Goal: Task Accomplishment & Management: Complete application form

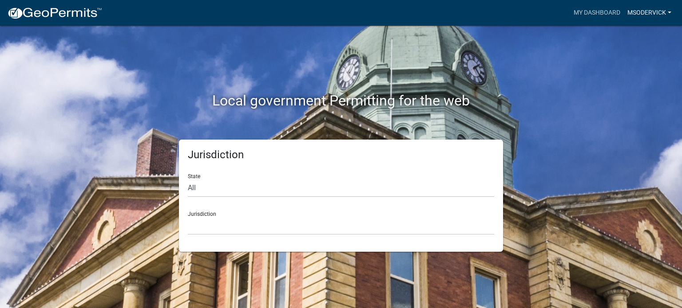
click at [648, 13] on link "msodervick" at bounding box center [649, 12] width 51 height 17
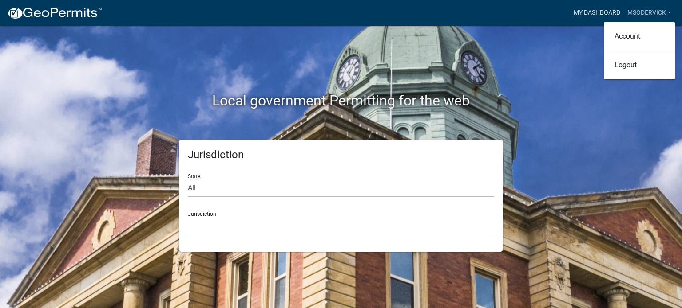
click at [608, 9] on link "My Dashboard" at bounding box center [597, 12] width 54 height 17
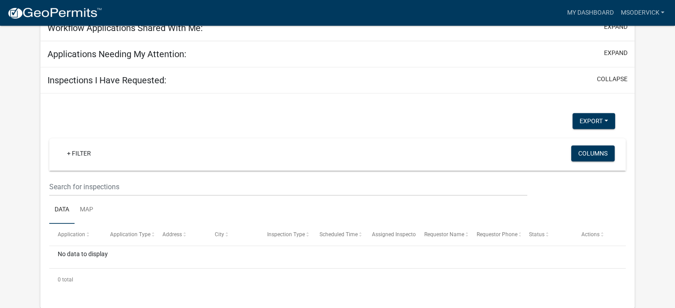
scroll to position [56, 0]
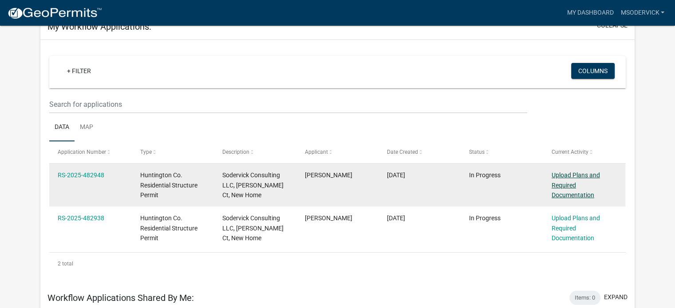
click at [572, 182] on link "Upload Plans and Required Documentation" at bounding box center [576, 186] width 48 height 28
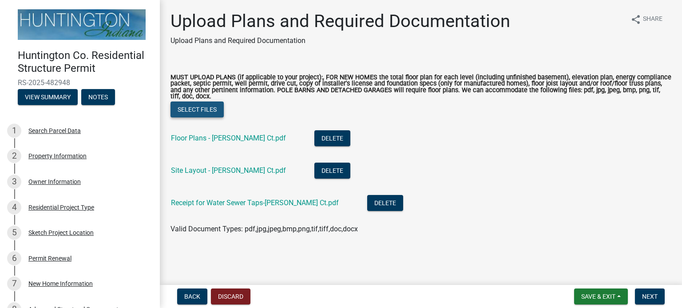
click at [192, 111] on button "Select files" at bounding box center [196, 110] width 53 height 16
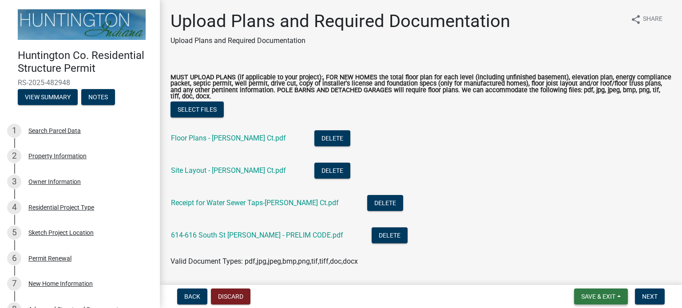
click at [594, 296] on span "Save & Exit" at bounding box center [598, 296] width 34 height 7
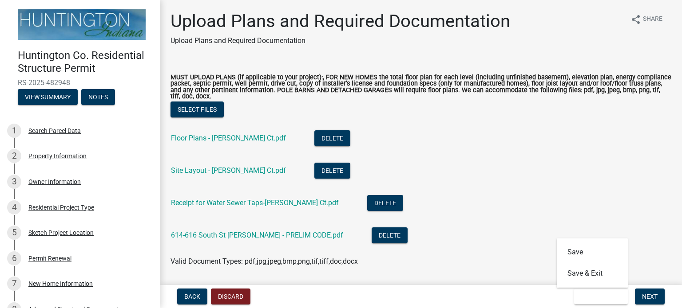
click at [453, 251] on li "614-616 South St [PERSON_NAME] - PRELIM CODE.pdf Delete" at bounding box center [420, 237] width 501 height 32
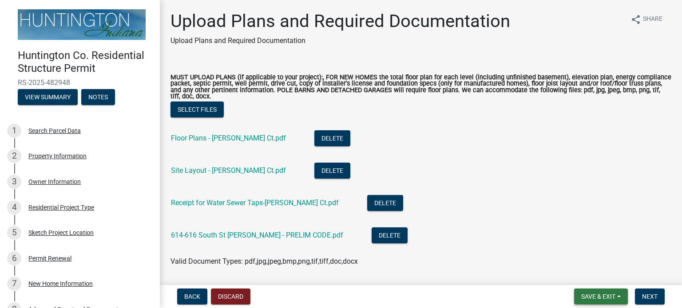
click at [601, 295] on span "Save & Exit" at bounding box center [598, 296] width 34 height 7
click at [585, 254] on button "Save" at bounding box center [592, 252] width 71 height 21
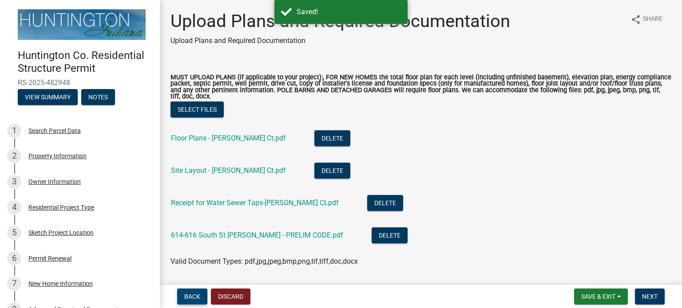
click at [191, 298] on span "Back" at bounding box center [192, 296] width 16 height 7
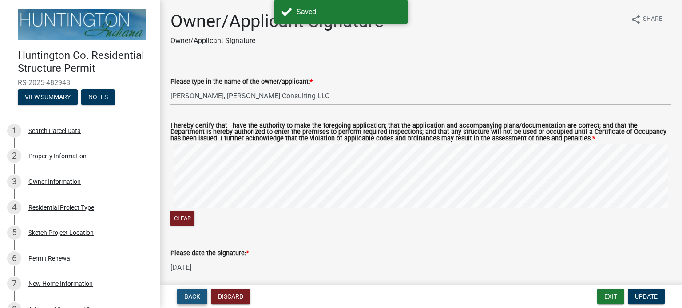
click at [191, 298] on span "Back" at bounding box center [192, 296] width 16 height 7
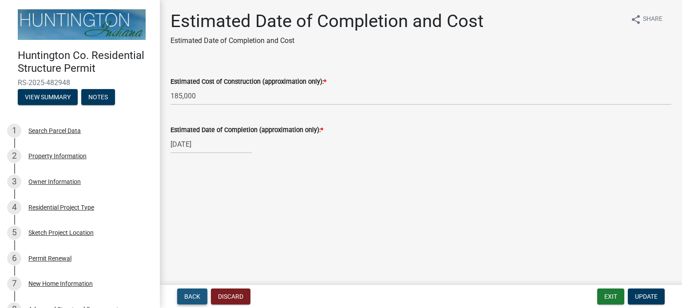
click at [193, 294] on span "Back" at bounding box center [192, 296] width 16 height 7
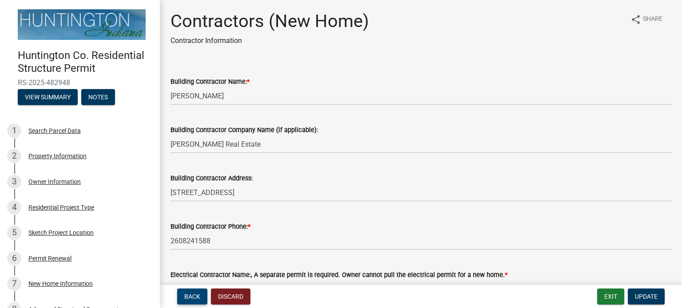
click at [191, 296] on span "Back" at bounding box center [192, 296] width 16 height 7
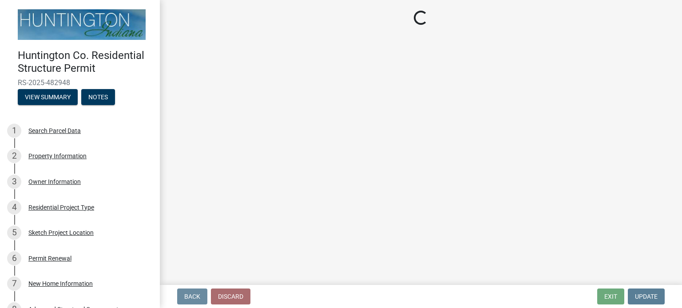
select select "969b3812-a697-4f96-8ebc-392571e88d14"
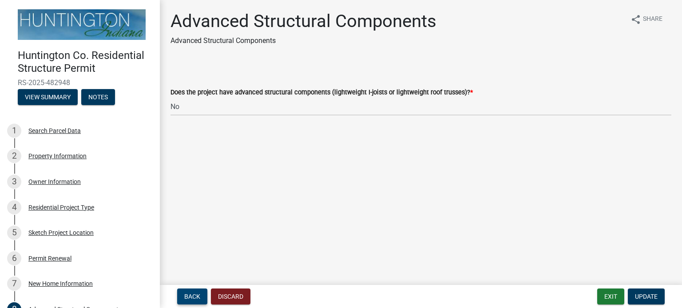
click at [190, 297] on span "Back" at bounding box center [192, 296] width 16 height 7
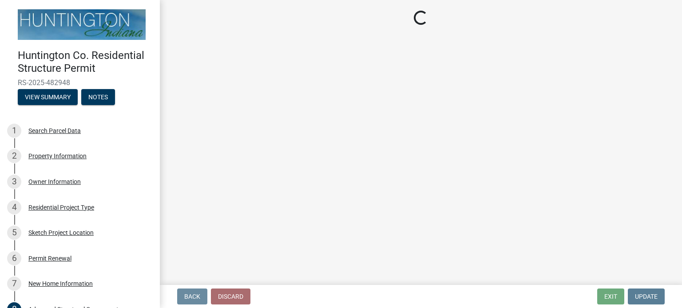
select select "14050589-8df9-4181-ba23-9b1d55dd5698"
select select "534643a5-49eb-4eef-b055-3574304c1da7"
select select "7ac50c75-bd19-4200-a472-7ff7759bf044"
select select "41a20be5-04ab-4379-9276-11703055c681"
select select "1a03a090-62e5-4356-9173-0798f8675804"
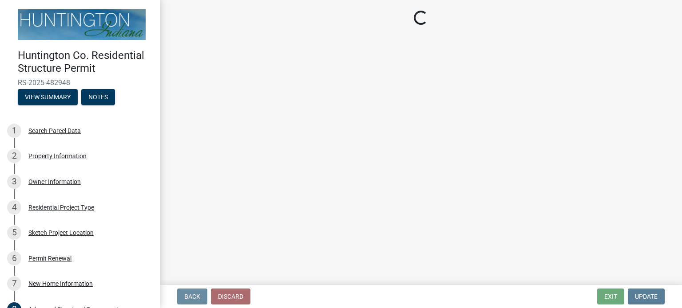
select select "3ae242a1-a008-4608-b145-635f7b242bc3"
select select "0af2c62b-a54b-41df-9440-7e06c81f5ee1"
select select "646e68f8-cb8e-4a5e-b6dd-3f1cf63f7a97"
select select "c6bca56a-65ef-4235-b2fa-5e9dc560a56e"
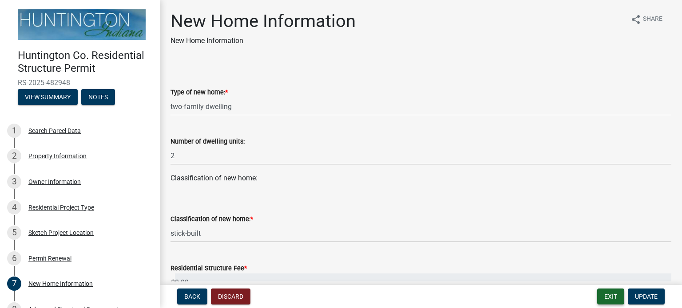
click at [615, 296] on button "Exit" at bounding box center [610, 297] width 27 height 16
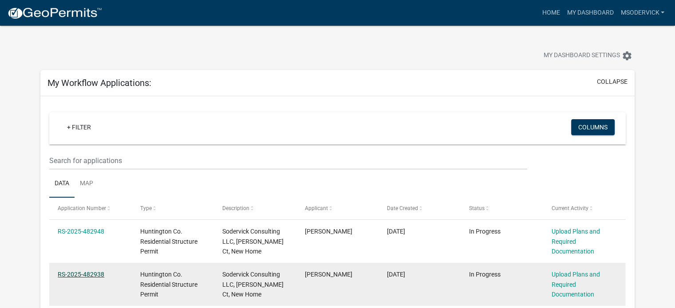
click at [71, 273] on link "RS-2025-482938" at bounding box center [81, 274] width 47 height 7
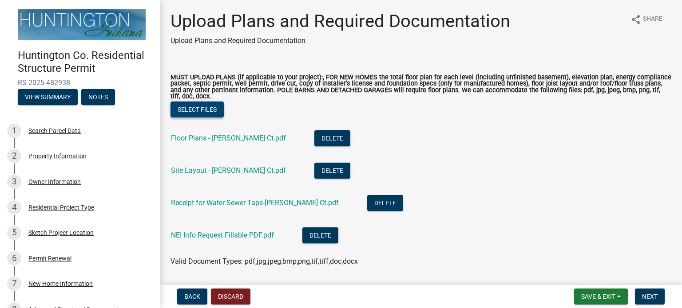
click at [210, 110] on button "Select files" at bounding box center [196, 110] width 53 height 16
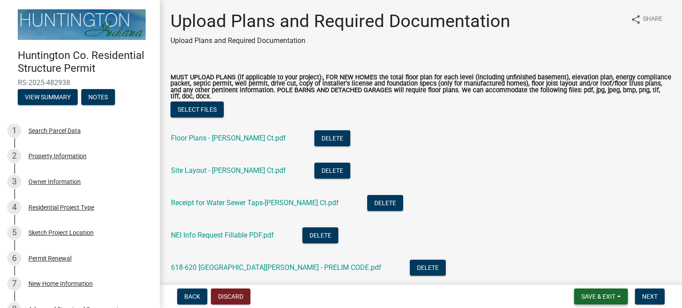
click at [605, 293] on span "Save & Exit" at bounding box center [598, 296] width 34 height 7
click at [582, 273] on button "Save & Exit" at bounding box center [592, 273] width 71 height 21
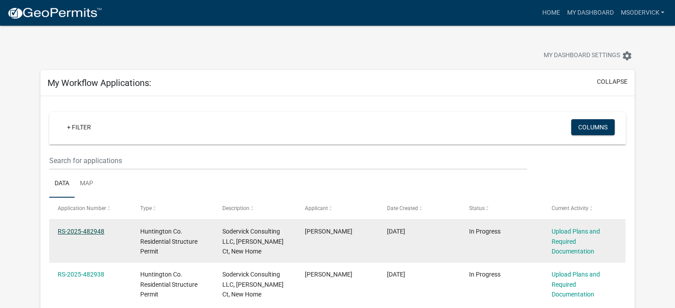
click at [85, 232] on link "RS-2025-482948" at bounding box center [81, 231] width 47 height 7
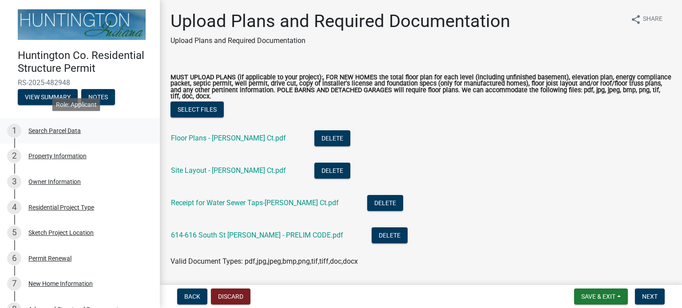
click at [61, 129] on div "Search Parcel Data" at bounding box center [54, 131] width 52 height 6
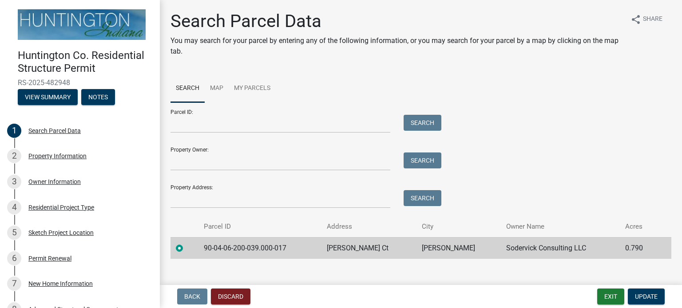
click at [237, 249] on td "90-04-06-200-039.000-017" at bounding box center [259, 248] width 123 height 22
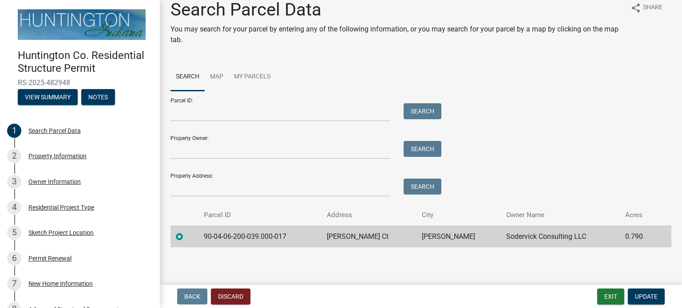
click at [186, 232] on label at bounding box center [186, 232] width 0 height 0
click at [186, 235] on input "radio" at bounding box center [189, 235] width 6 height 6
click at [69, 158] on div "2 Property Information" at bounding box center [76, 156] width 138 height 14
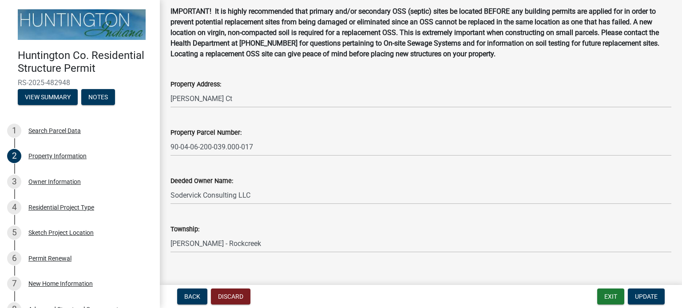
scroll to position [56, 0]
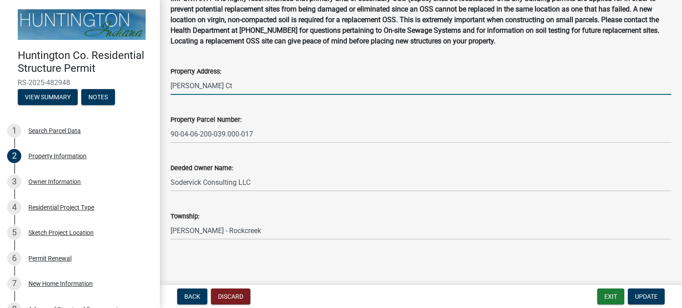
drag, startPoint x: 214, startPoint y: 86, endPoint x: 145, endPoint y: 86, distance: 69.7
click at [145, 86] on div "Huntington Co. Residential Structure Permit RS-2025-482948 View Summary Notes 1…" at bounding box center [341, 154] width 682 height 308
type input "[STREET_ADDRESS]"
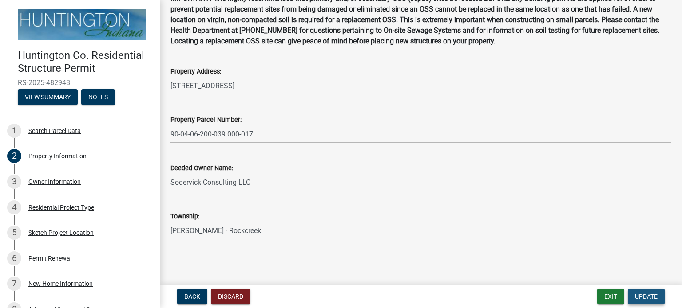
click at [651, 300] on span "Update" at bounding box center [646, 296] width 23 height 7
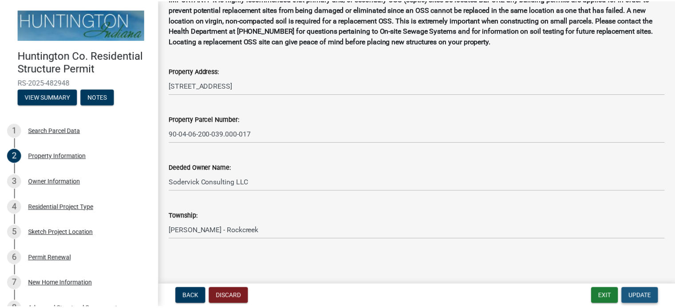
scroll to position [0, 0]
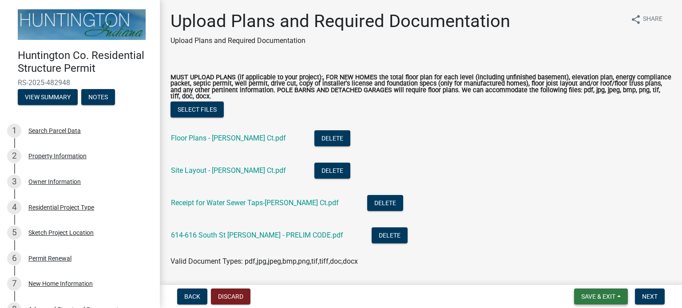
click at [581, 291] on button "Save & Exit" at bounding box center [601, 297] width 54 height 16
click at [590, 294] on span "Save & Exit" at bounding box center [598, 296] width 34 height 7
click at [609, 298] on span "Save & Exit" at bounding box center [598, 296] width 34 height 7
click at [580, 275] on button "Save & Exit" at bounding box center [592, 273] width 71 height 21
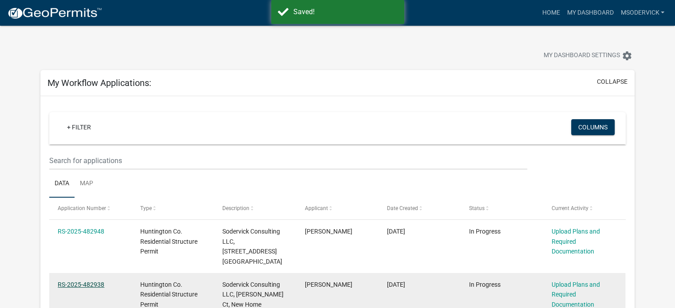
click at [98, 281] on link "RS-2025-482938" at bounding box center [81, 284] width 47 height 7
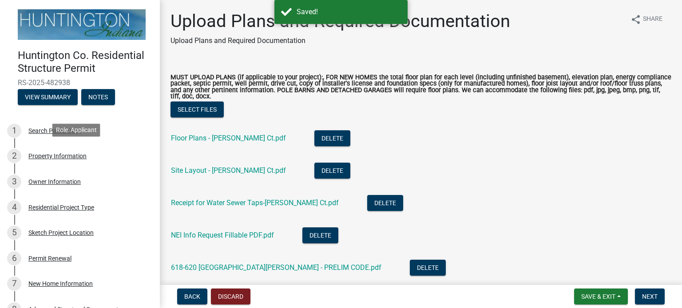
click at [67, 153] on div "Property Information" at bounding box center [57, 156] width 58 height 6
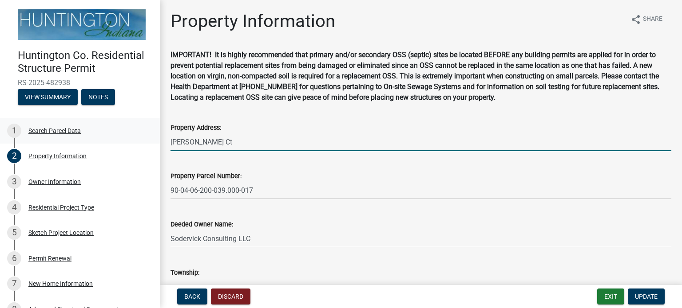
drag, startPoint x: 218, startPoint y: 140, endPoint x: 83, endPoint y: 136, distance: 134.5
click at [83, 136] on div "Huntington Co. Residential Structure Permit RS-2025-482938 View Summary Notes 1…" at bounding box center [341, 154] width 682 height 308
type input "[STREET_ADDRESS][PERSON_NAME]"
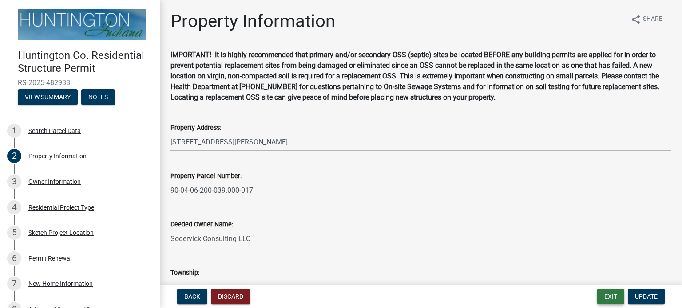
click at [605, 299] on button "Exit" at bounding box center [610, 297] width 27 height 16
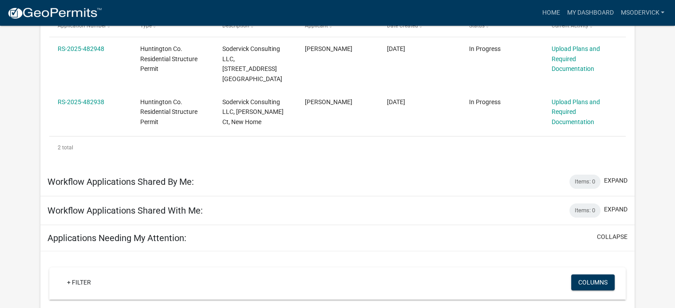
scroll to position [89, 0]
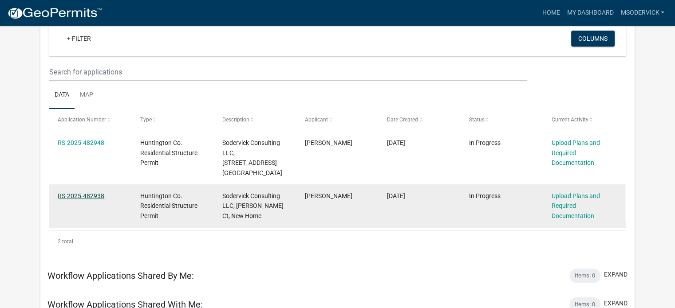
click at [79, 193] on link "RS-2025-482938" at bounding box center [81, 196] width 47 height 7
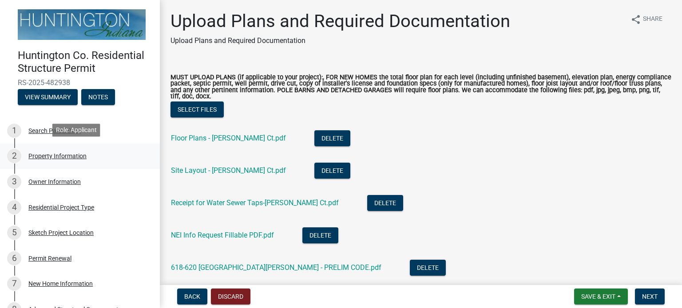
click at [41, 156] on div "Property Information" at bounding box center [57, 156] width 58 height 6
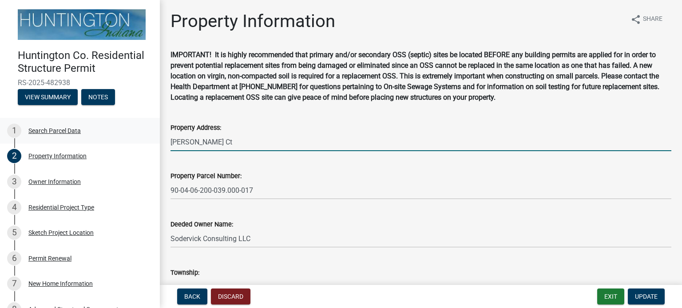
drag, startPoint x: 228, startPoint y: 143, endPoint x: 83, endPoint y: 119, distance: 146.7
click at [139, 129] on div "Huntington Co. Residential Structure Permit RS-2025-482938 View Summary Notes 1…" at bounding box center [341, 154] width 682 height 308
type input "[STREET_ADDRESS][PERSON_NAME]"
click at [646, 296] on span "Update" at bounding box center [646, 296] width 23 height 7
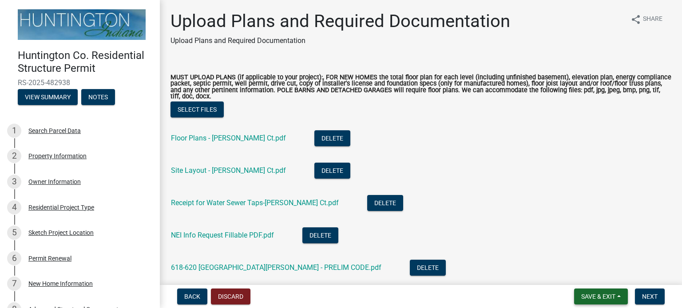
click at [609, 296] on span "Save & Exit" at bounding box center [598, 296] width 34 height 7
click at [590, 277] on button "Save & Exit" at bounding box center [592, 273] width 71 height 21
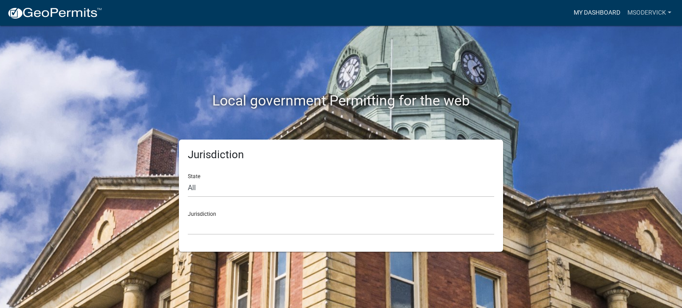
click at [591, 11] on link "My Dashboard" at bounding box center [597, 12] width 54 height 17
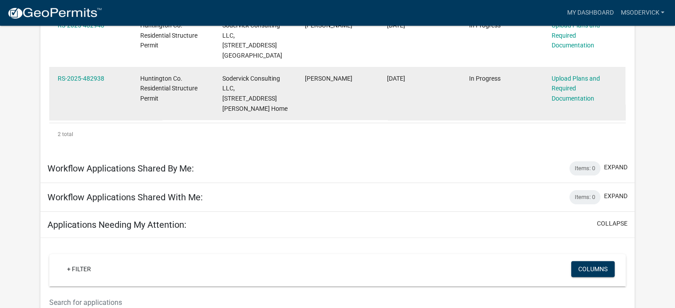
scroll to position [133, 0]
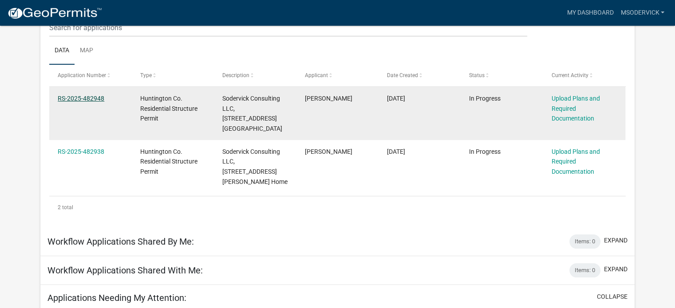
click at [86, 96] on link "RS-2025-482948" at bounding box center [81, 98] width 47 height 7
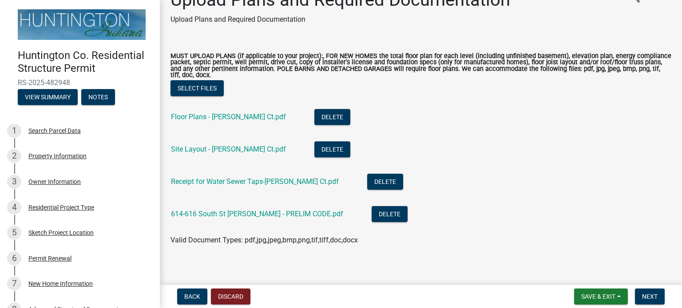
scroll to position [28, 0]
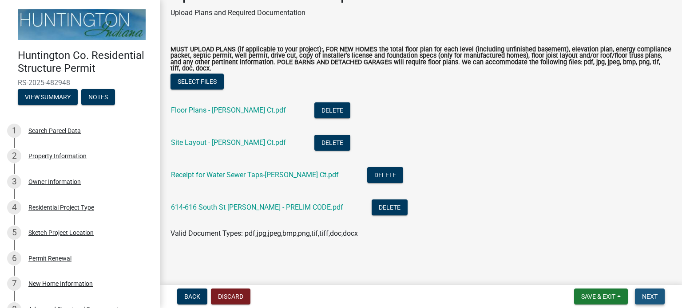
click at [652, 297] on span "Next" at bounding box center [650, 296] width 16 height 7
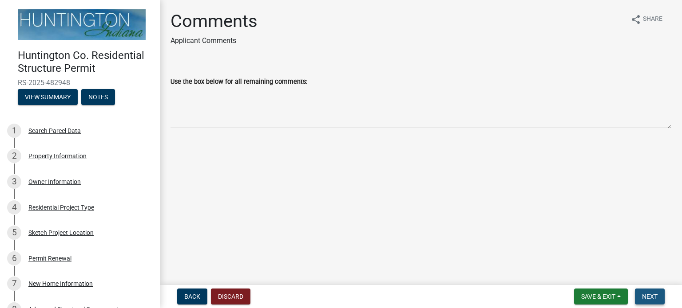
click at [648, 294] on span "Next" at bounding box center [650, 296] width 16 height 7
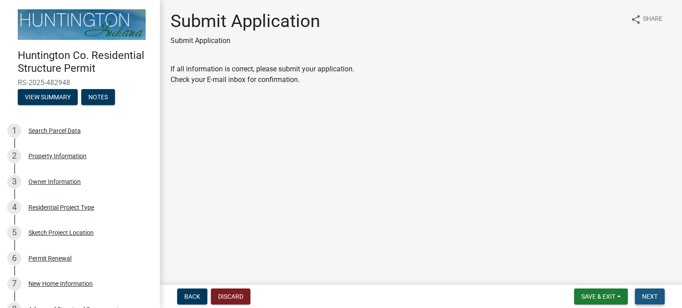
click at [653, 292] on button "Next" at bounding box center [650, 297] width 30 height 16
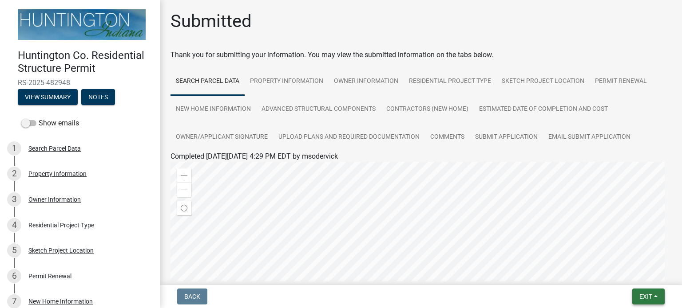
click at [644, 295] on span "Exit" at bounding box center [645, 296] width 13 height 7
click at [626, 271] on button "Save & Exit" at bounding box center [629, 273] width 71 height 21
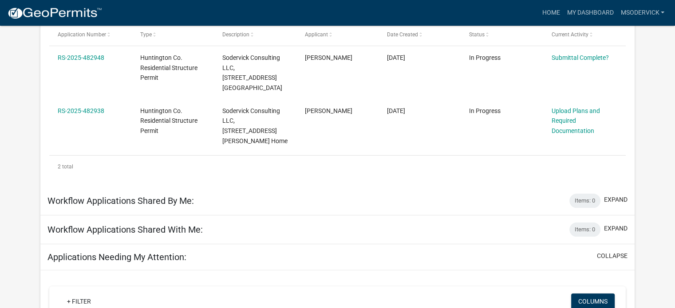
scroll to position [178, 0]
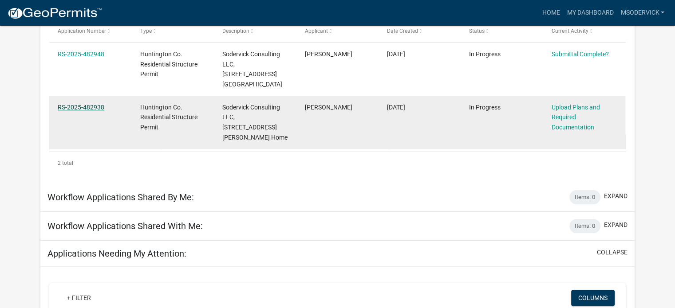
click at [92, 104] on link "RS-2025-482938" at bounding box center [81, 107] width 47 height 7
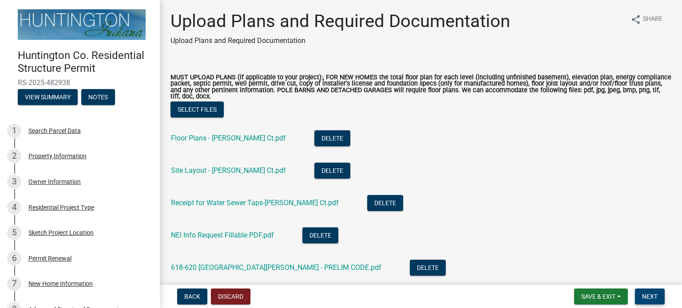
click at [648, 297] on span "Next" at bounding box center [650, 296] width 16 height 7
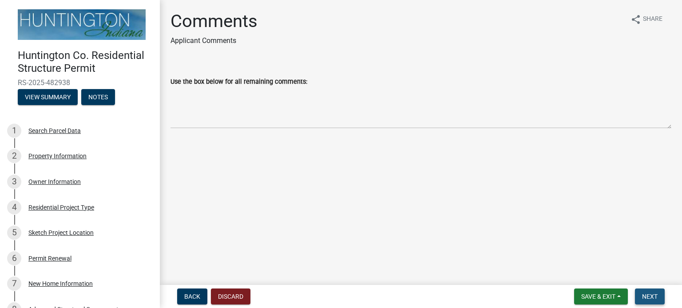
click at [648, 297] on span "Next" at bounding box center [650, 296] width 16 height 7
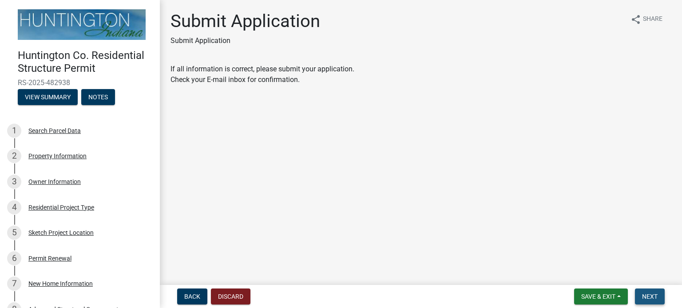
click at [648, 297] on span "Next" at bounding box center [650, 296] width 16 height 7
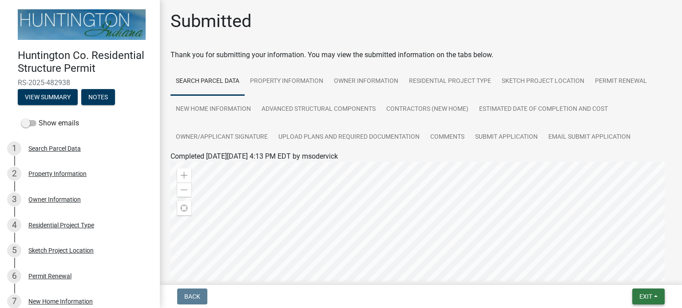
click at [645, 297] on span "Exit" at bounding box center [645, 296] width 13 height 7
click at [620, 271] on button "Save & Exit" at bounding box center [629, 273] width 71 height 21
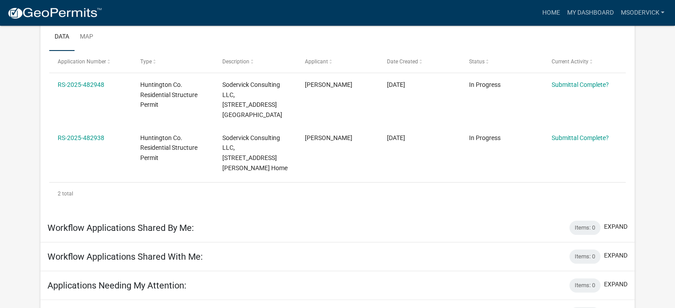
scroll to position [103, 0]
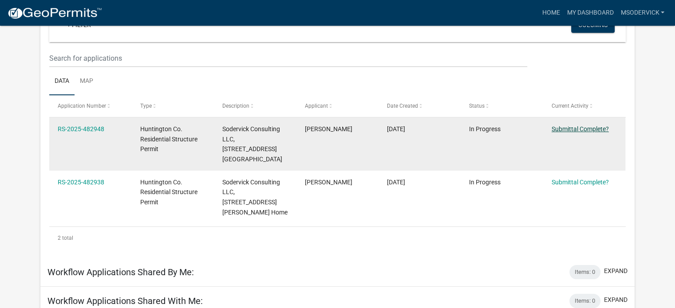
click at [576, 129] on link "Submittal Complete?" at bounding box center [580, 129] width 57 height 7
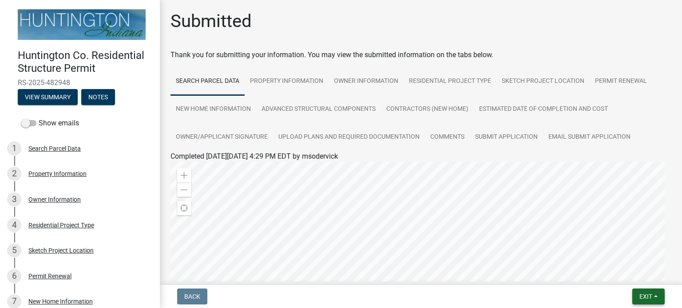
click at [644, 298] on span "Exit" at bounding box center [645, 296] width 13 height 7
click at [610, 269] on button "Save & Exit" at bounding box center [629, 273] width 71 height 21
